Goal: Task Accomplishment & Management: Use online tool/utility

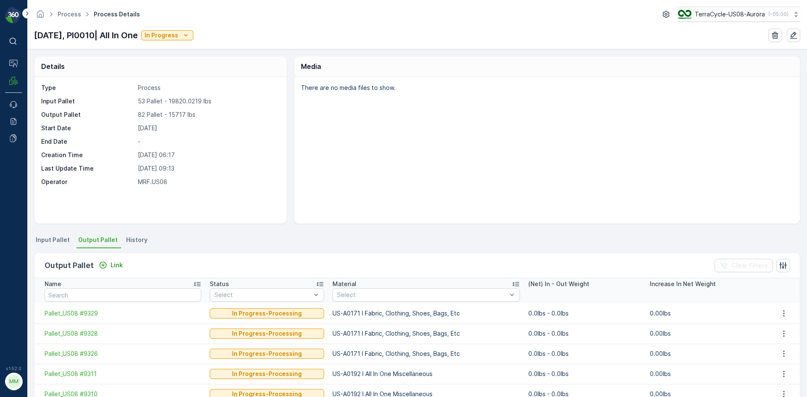
click at [37, 236] on span "Input Pallet" at bounding box center [53, 240] width 34 height 8
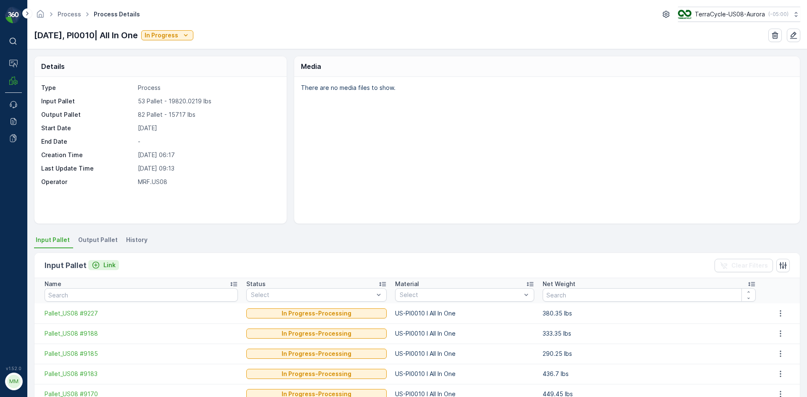
click at [98, 264] on icon "Link" at bounding box center [95, 265] width 7 height 7
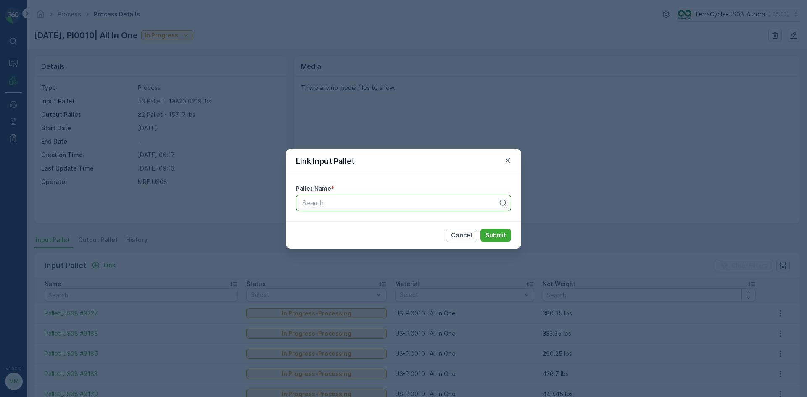
click at [345, 202] on div at bounding box center [400, 203] width 198 height 8
type input "8602"
click at [339, 225] on span "Pallet_US08 #8602" at bounding box center [331, 224] width 61 height 8
click at [503, 237] on p "Submit" at bounding box center [495, 235] width 21 height 8
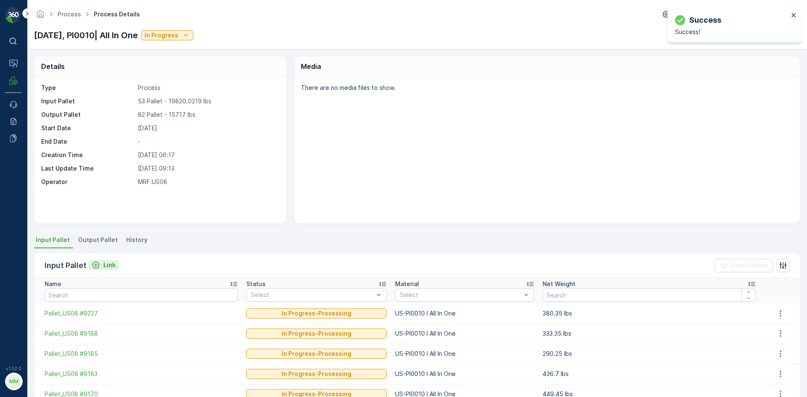
click at [107, 267] on p "Link" at bounding box center [109, 265] width 12 height 8
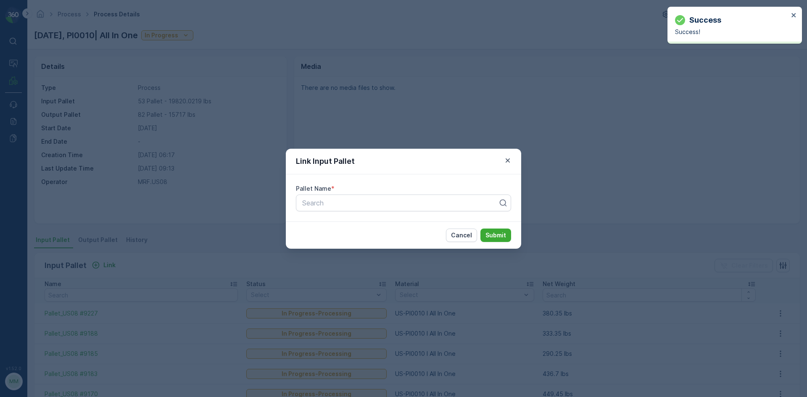
click at [420, 217] on div "Pallet Name * Search" at bounding box center [403, 197] width 235 height 47
click at [417, 202] on div at bounding box center [400, 203] width 198 height 8
type input "8604"
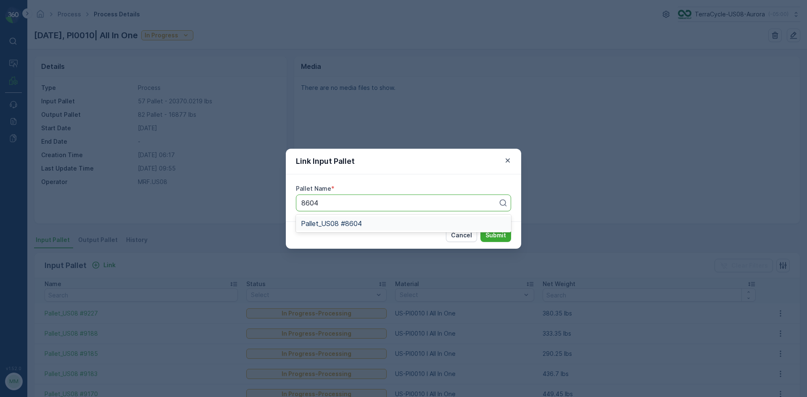
click at [358, 226] on span "Pallet_US08 #8604" at bounding box center [331, 224] width 61 height 8
click at [500, 232] on p "Submit" at bounding box center [495, 235] width 21 height 8
